Goal: Transaction & Acquisition: Subscribe to service/newsletter

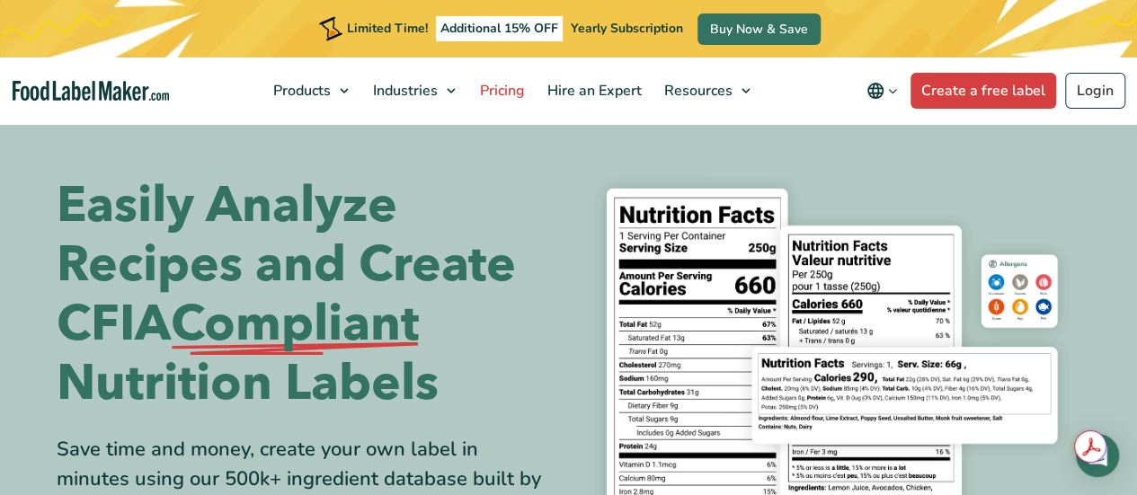
click at [506, 94] on span "Pricing" at bounding box center [501, 91] width 52 height 20
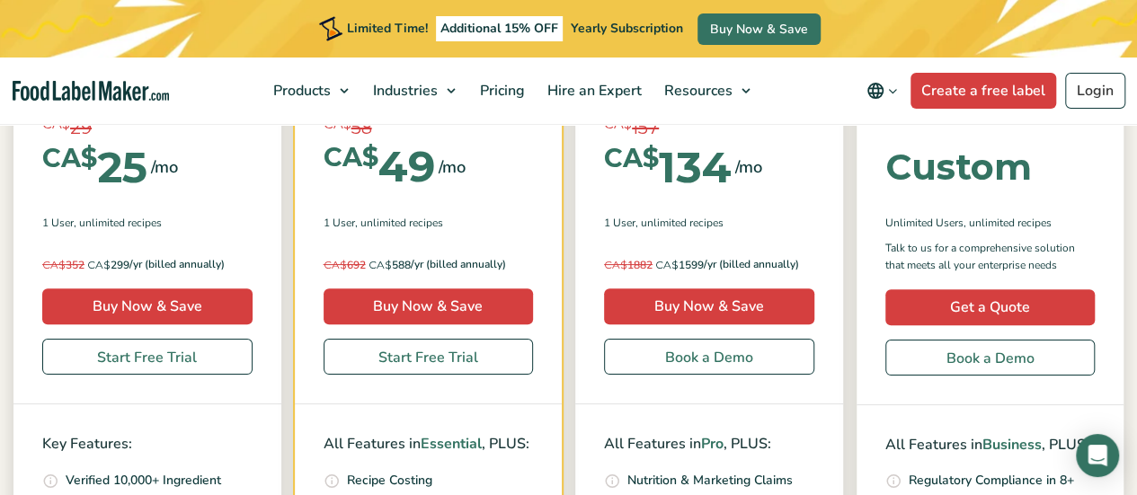
scroll to position [450, 0]
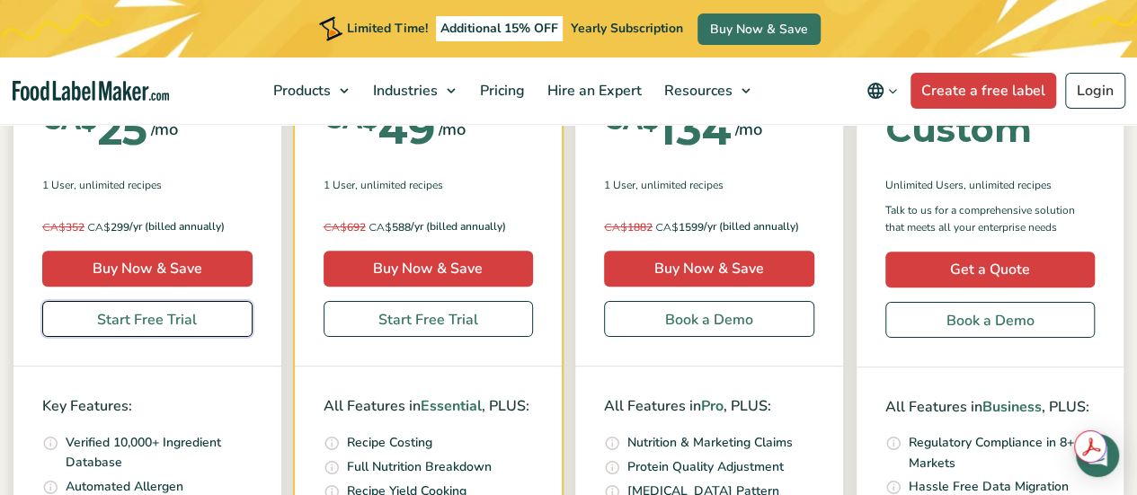
click at [133, 326] on link "Start Free Trial" at bounding box center [147, 319] width 210 height 36
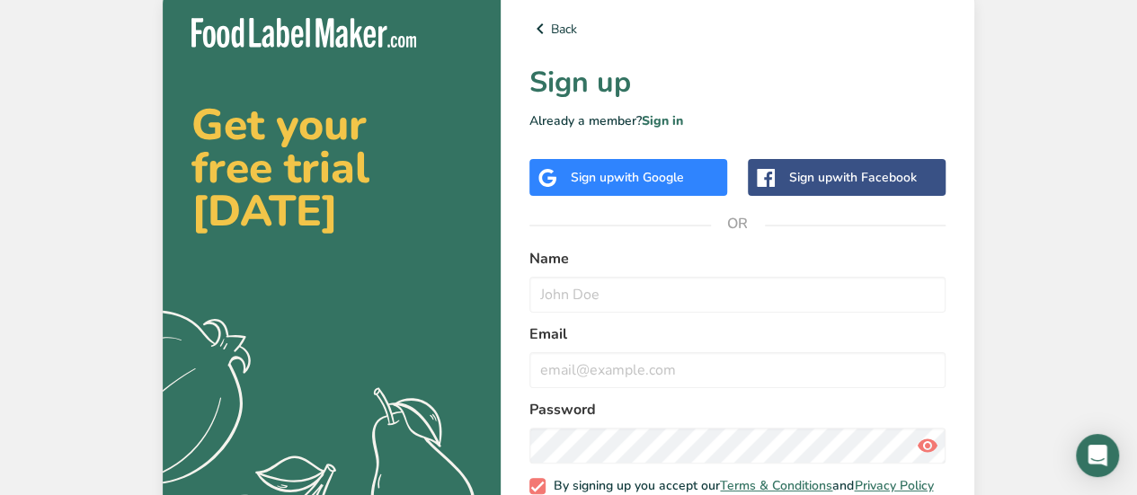
click at [667, 179] on span "with Google" at bounding box center [649, 177] width 70 height 17
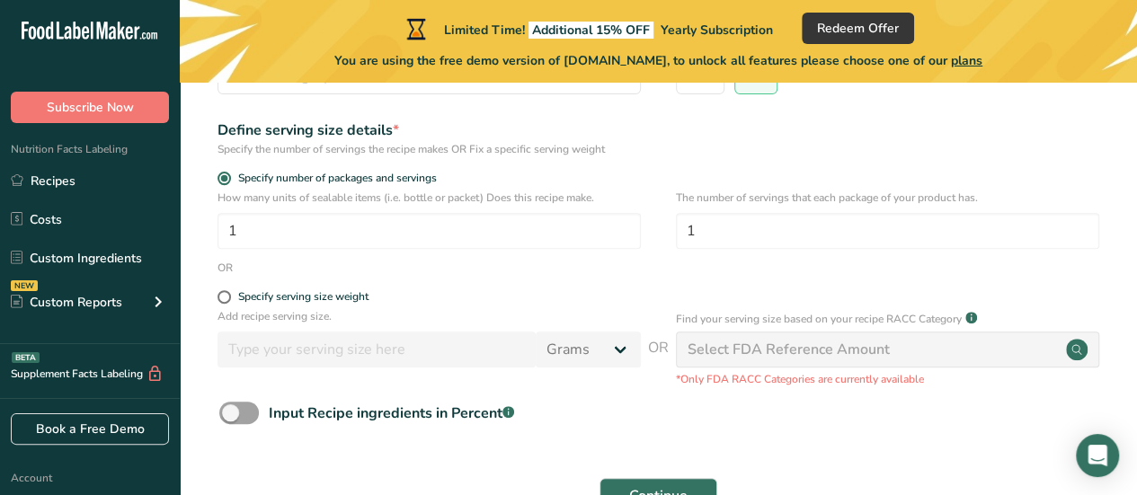
scroll to position [270, 0]
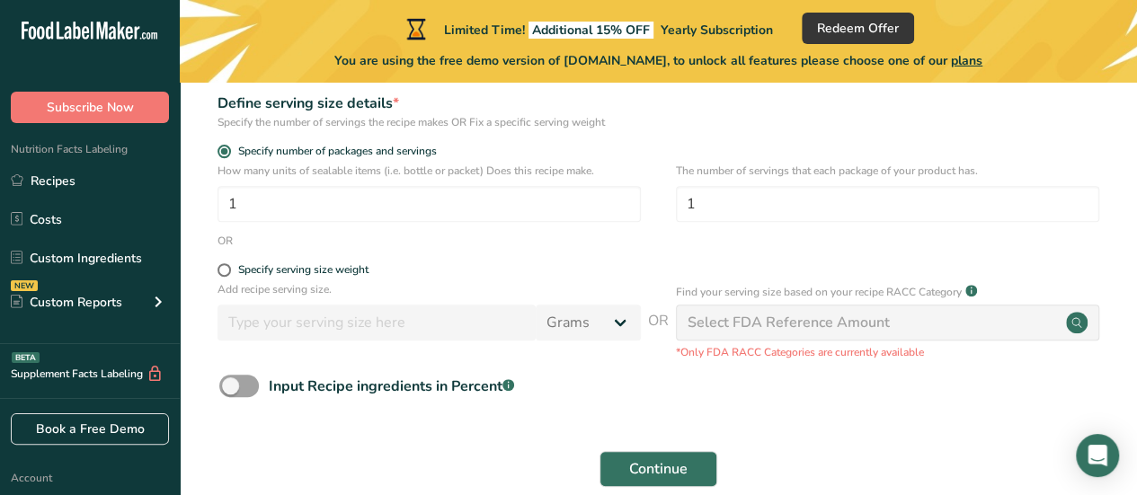
click at [770, 318] on div "Select FDA Reference Amount" at bounding box center [789, 323] width 202 height 22
